Goal: Transaction & Acquisition: Book appointment/travel/reservation

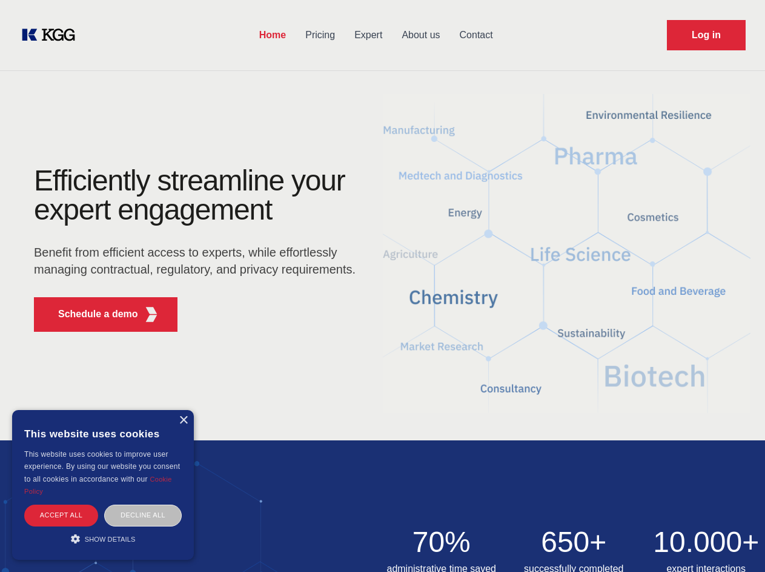
click at [382, 285] on div "Efficiently streamline your expert engagement Benefit from efficient access to …" at bounding box center [199, 253] width 368 height 175
click at [91, 314] on p "Schedule a demo" at bounding box center [98, 314] width 80 height 15
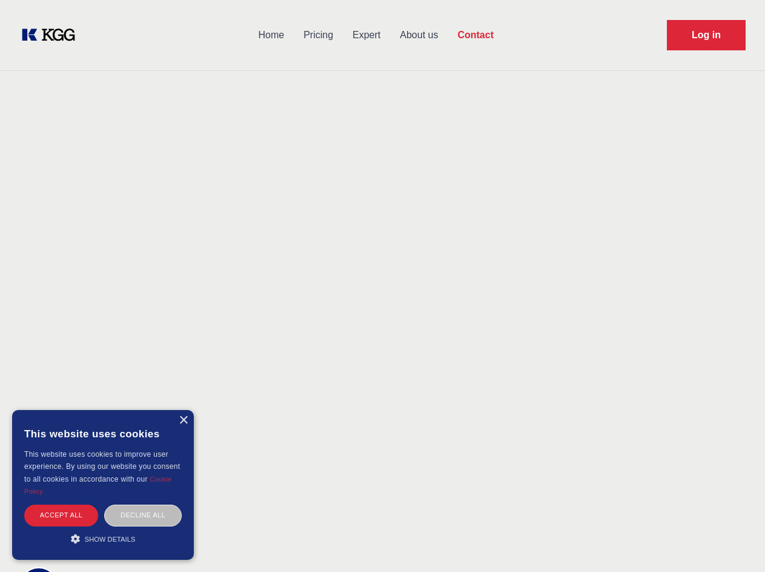
click at [183, 420] on div "× This website uses cookies This website uses cookies to improve user experienc…" at bounding box center [103, 485] width 182 height 150
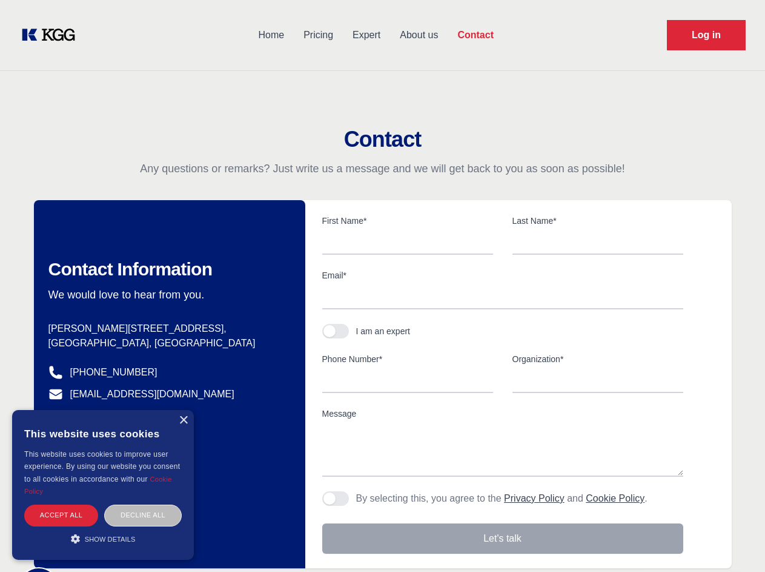
click at [61, 515] on div "Accept all" at bounding box center [61, 514] width 74 height 21
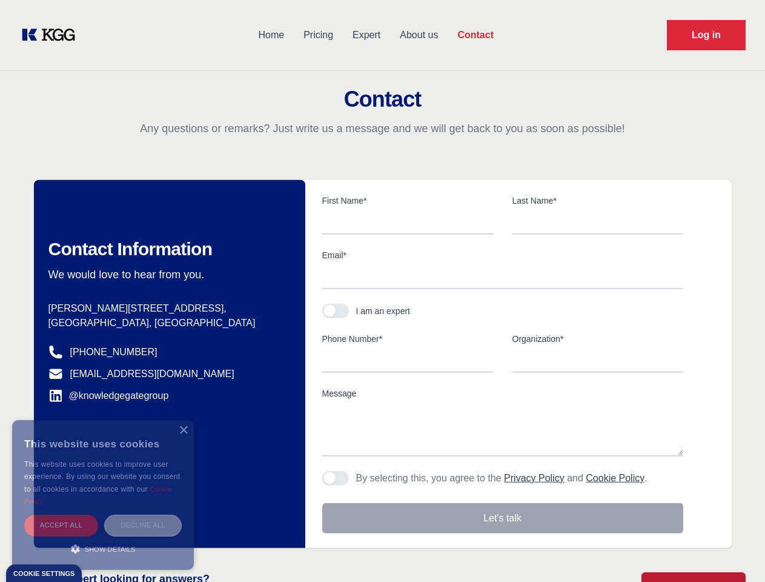
click at [143, 515] on div "Decline all" at bounding box center [143, 525] width 78 height 21
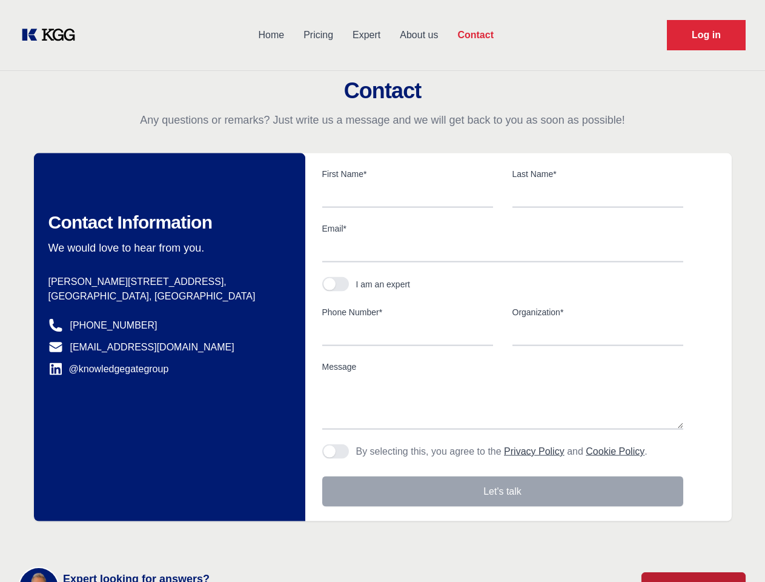
click at [103, 538] on main "Contact Any questions or remarks? Just write us a message and we will get back …" at bounding box center [382, 315] width 765 height 631
